Goal: Information Seeking & Learning: Learn about a topic

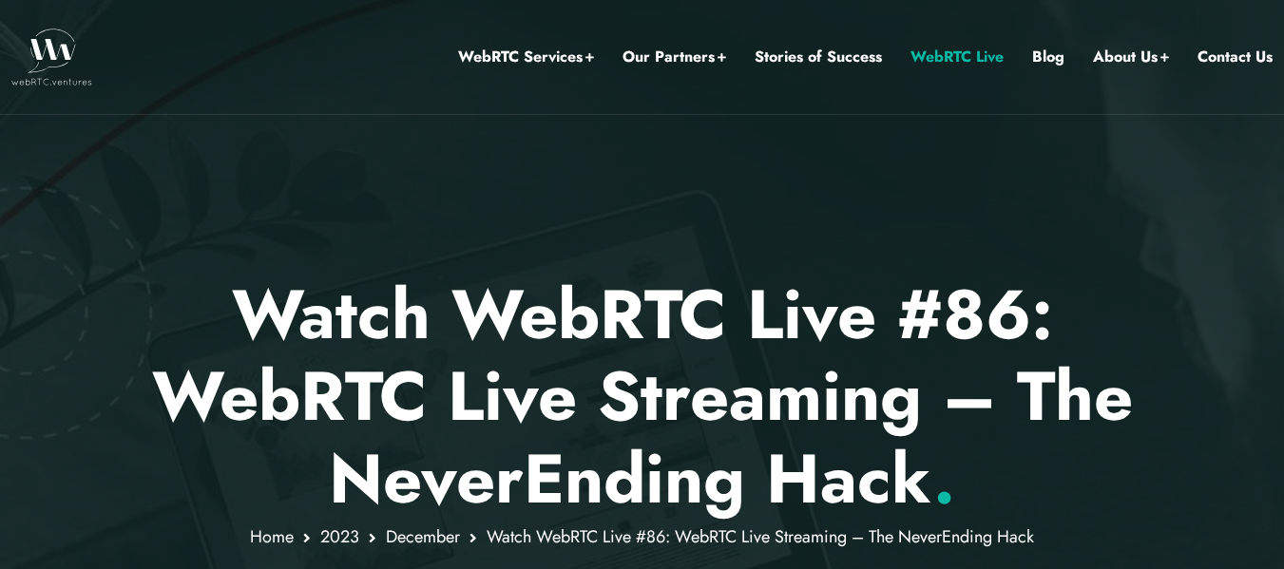
click at [925, 51] on link "WebRTC Live" at bounding box center [957, 57] width 93 height 25
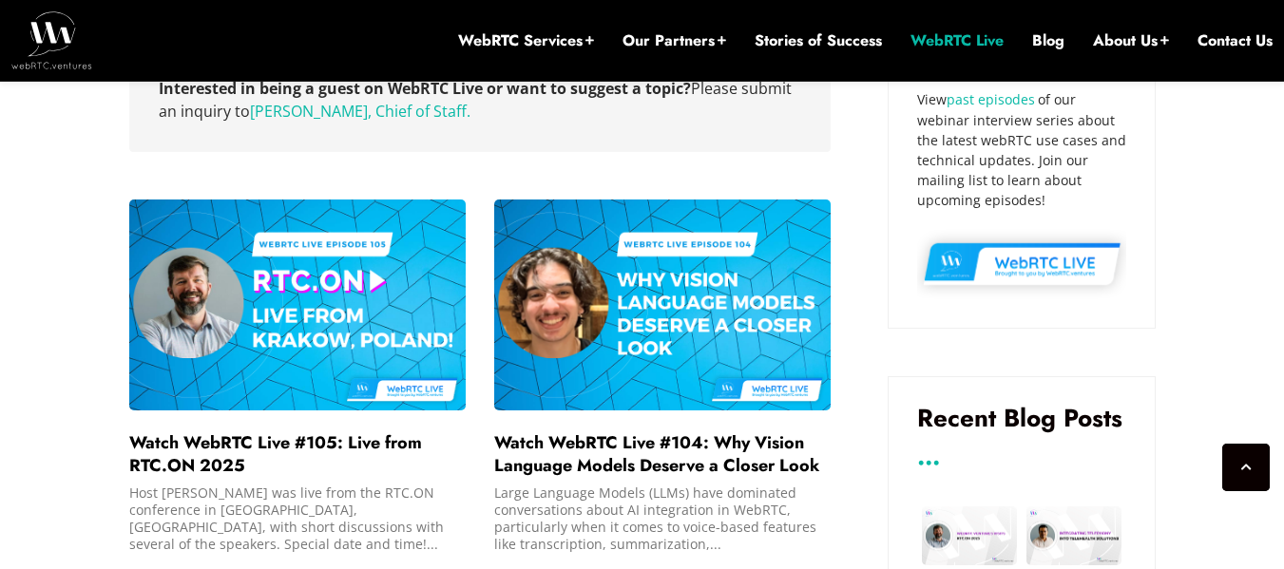
scroll to position [1255, 0]
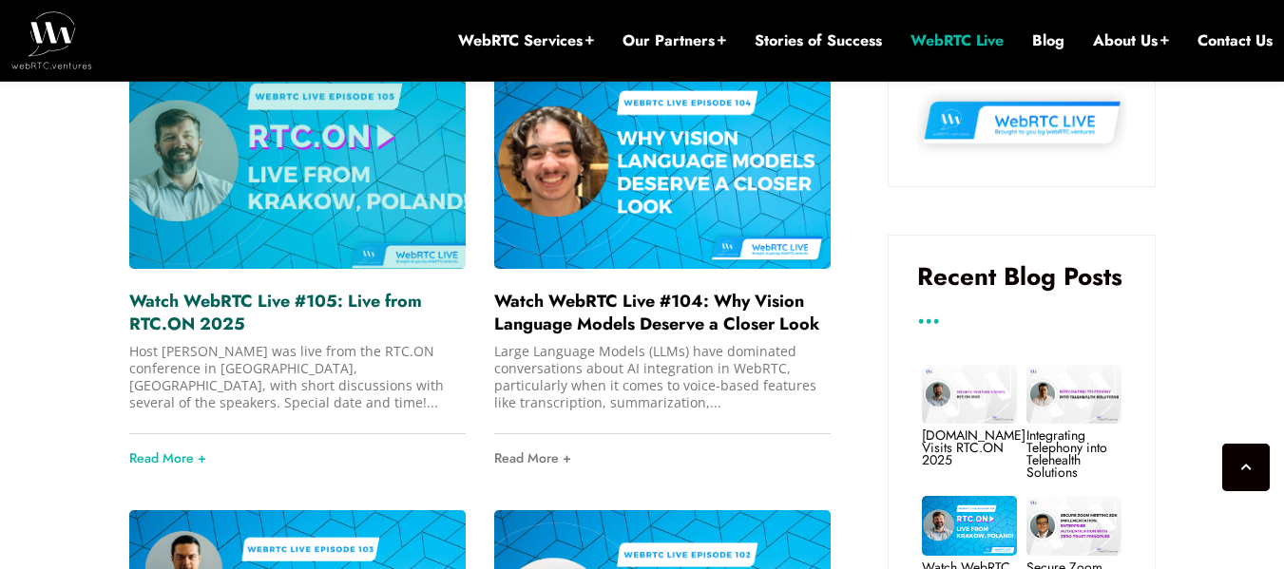
click at [313, 301] on link "Watch WebRTC Live #105: Live from RTC.ON 2025" at bounding box center [275, 313] width 293 height 48
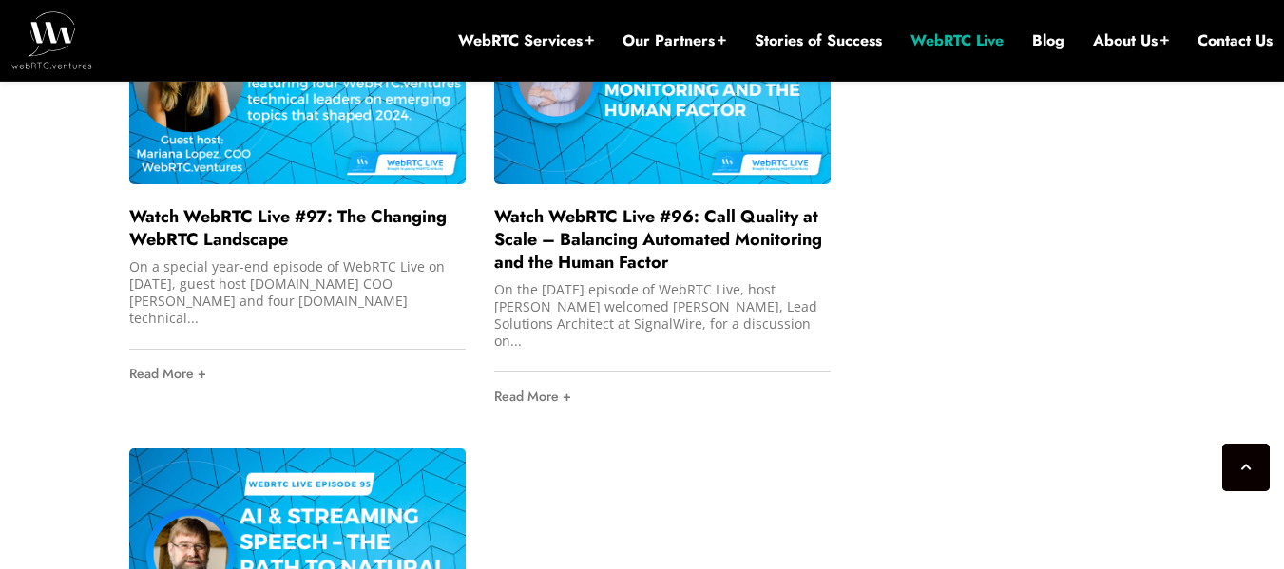
scroll to position [3511, 0]
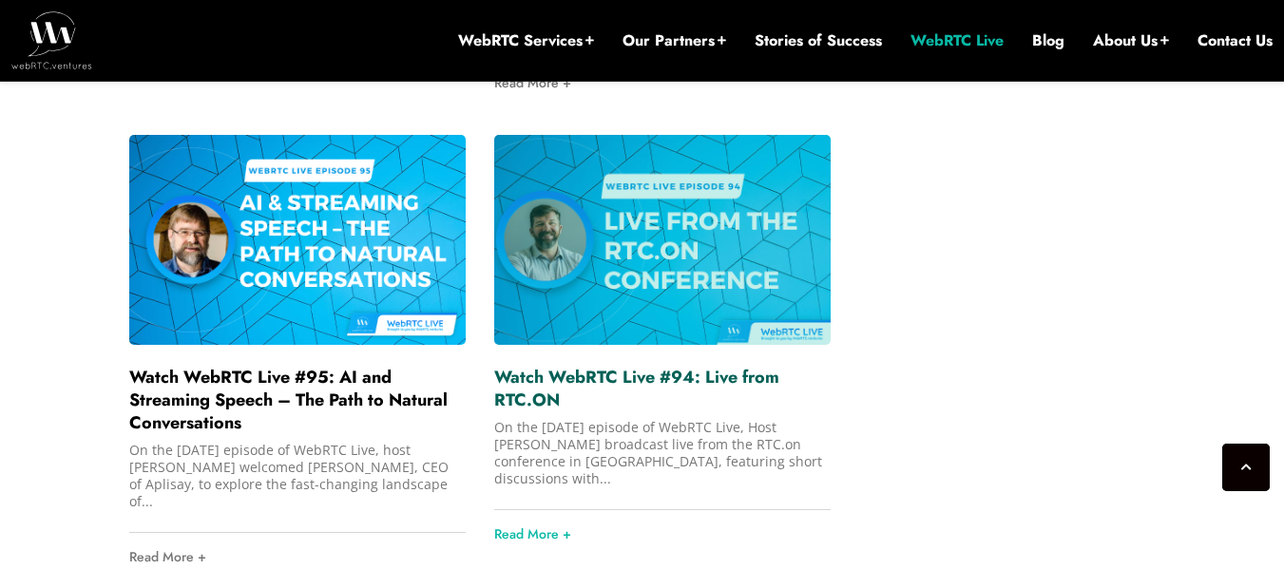
click at [703, 365] on link "Watch WebRTC Live #94: Live from RTC.ON" at bounding box center [636, 389] width 285 height 48
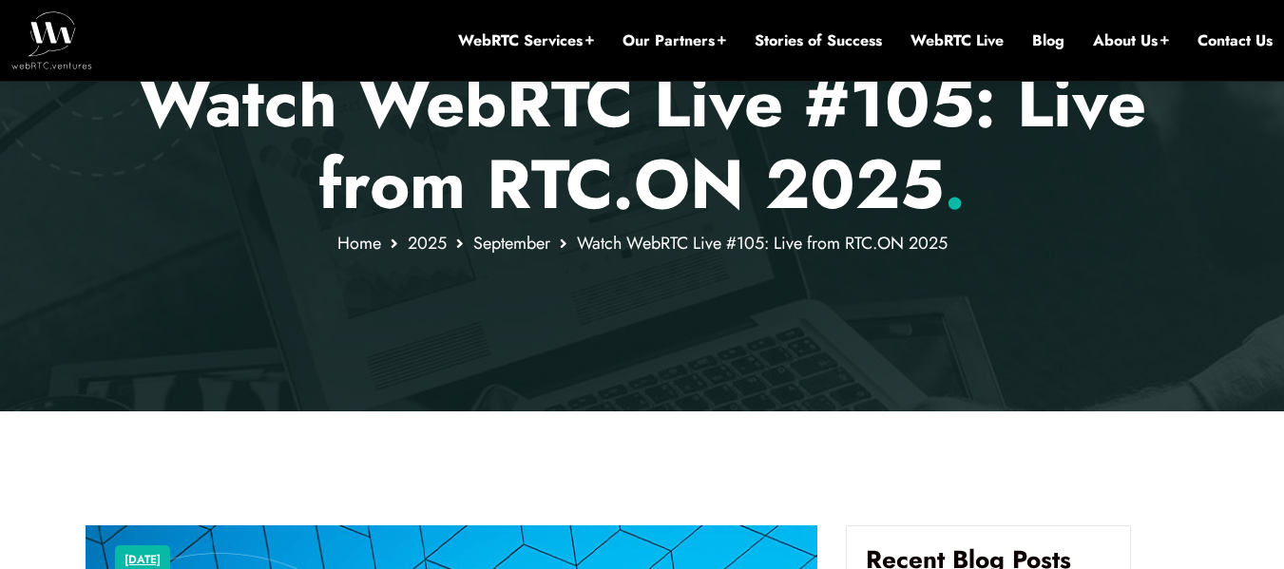
scroll to position [325, 0]
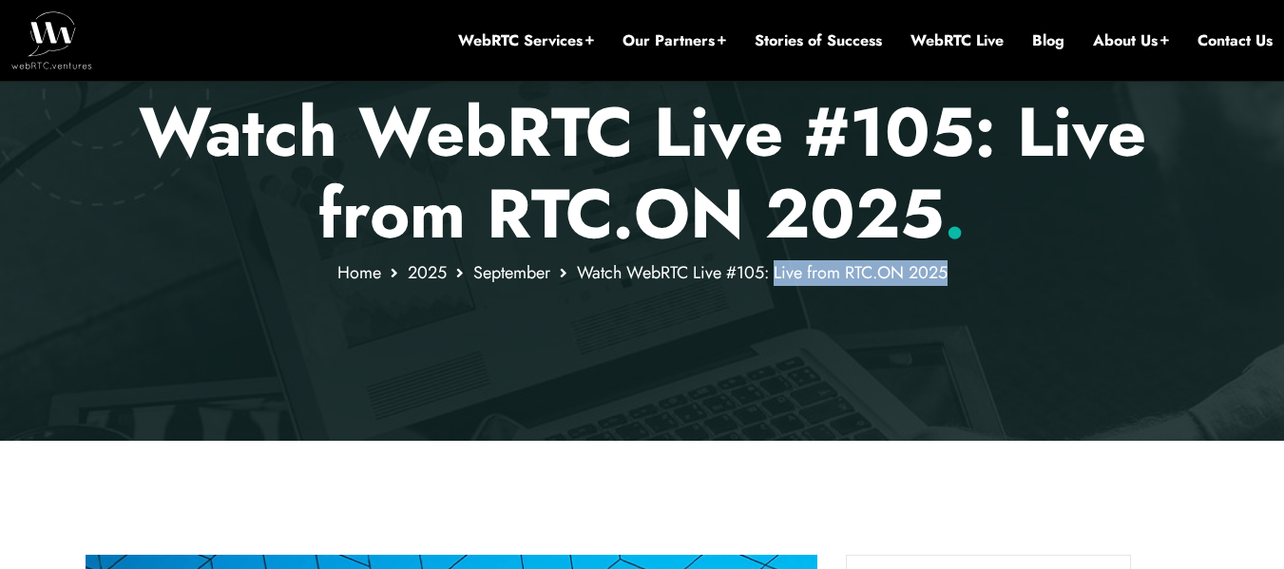
drag, startPoint x: 775, startPoint y: 272, endPoint x: 949, endPoint y: 276, distance: 174.0
click at [948, 276] on span "Watch WebRTC Live #105: Live from RTC.ON 2025" at bounding box center [762, 272] width 371 height 25
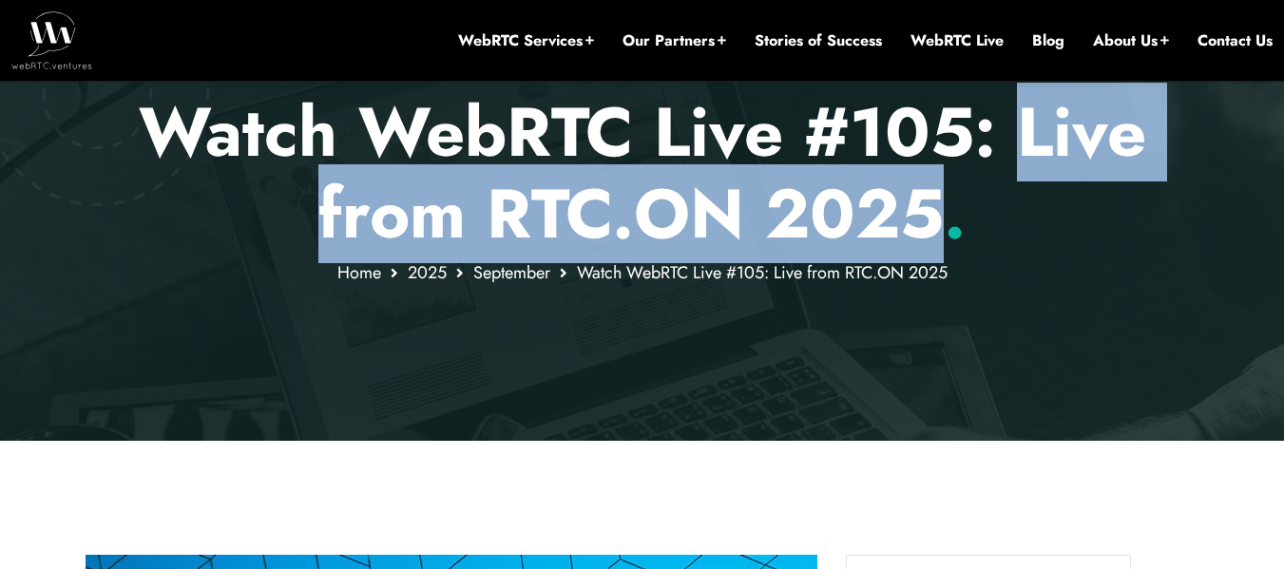
drag, startPoint x: 1017, startPoint y: 145, endPoint x: 927, endPoint y: 202, distance: 106.8
click at [927, 202] on p "Watch WebRTC Live #105: Live from RTC.ON 2025 ." at bounding box center [642, 173] width 1113 height 164
copy p "Live from RTC.ON 2025"
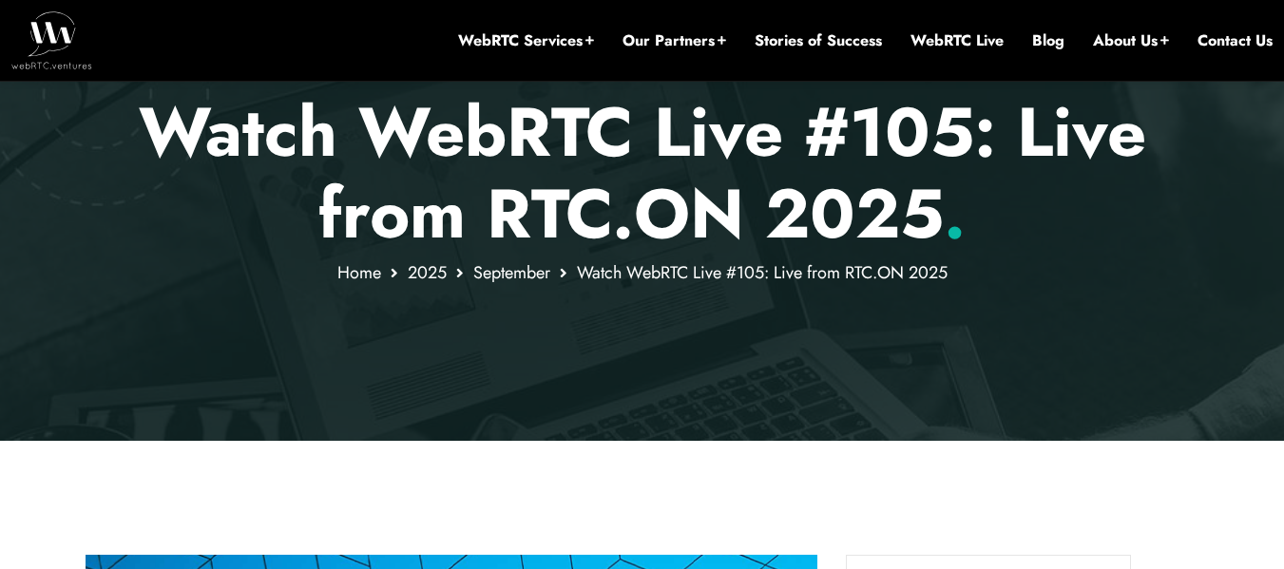
click at [914, 115] on p "Watch WebRTC Live #105: Live from RTC.ON 2025 ." at bounding box center [642, 173] width 1113 height 164
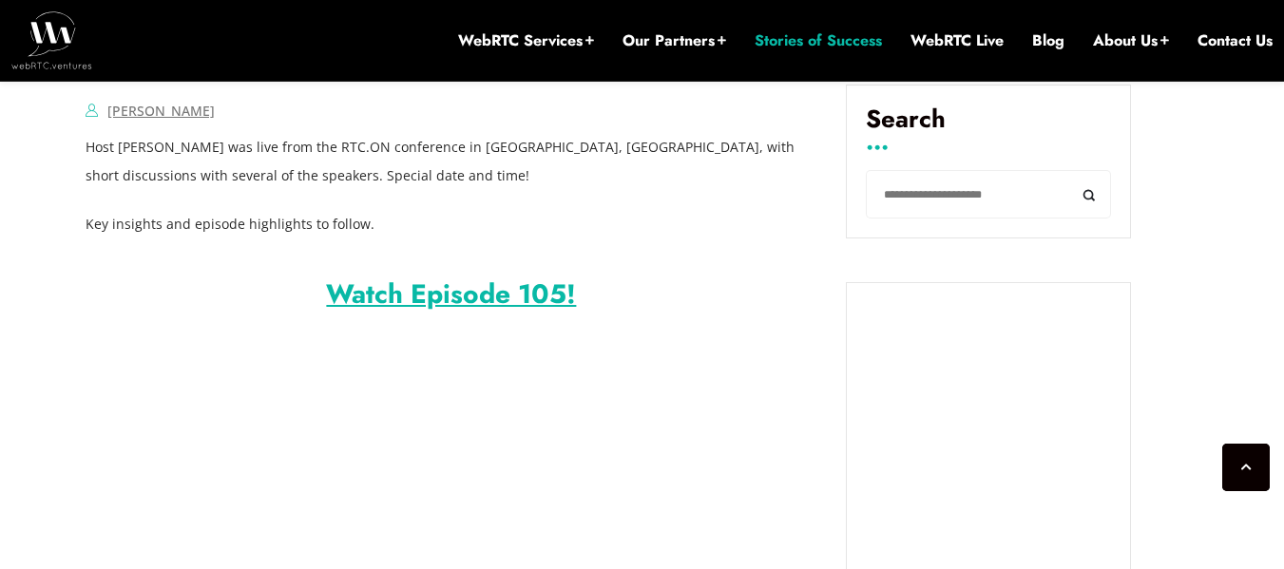
scroll to position [1283, 0]
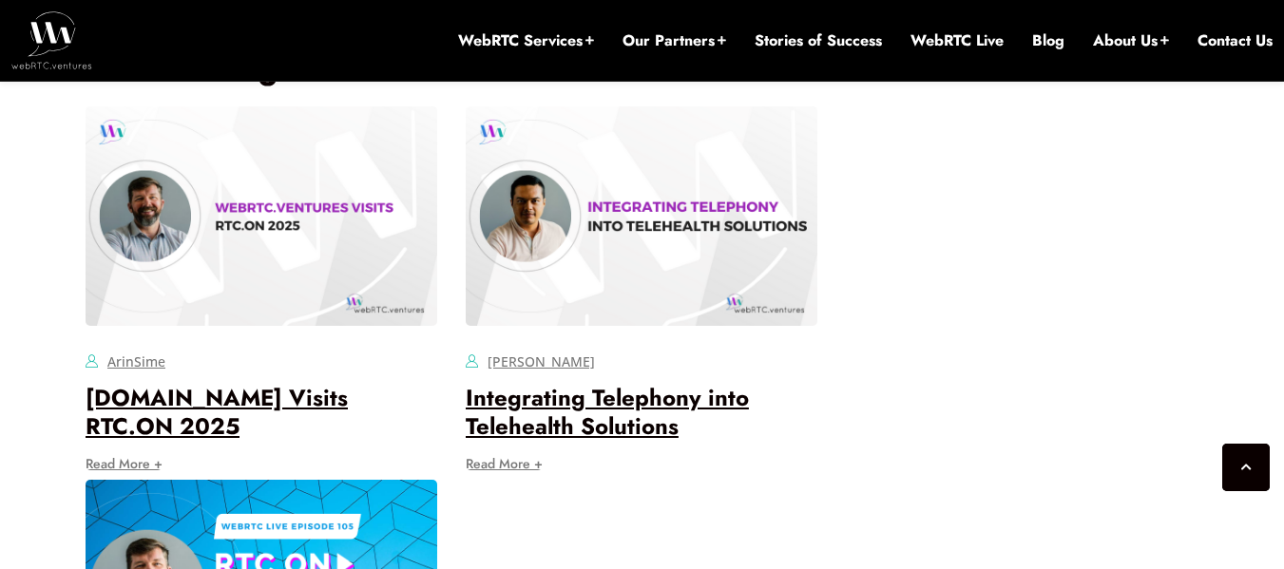
scroll to position [3060, 0]
